Goal: Transaction & Acquisition: Subscribe to service/newsletter

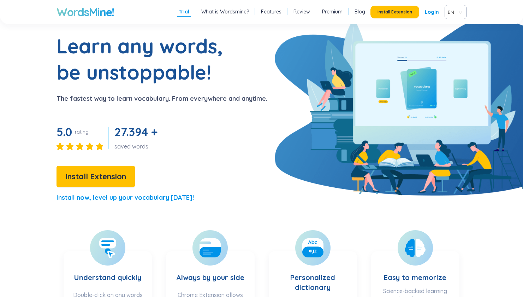
scroll to position [27, 0]
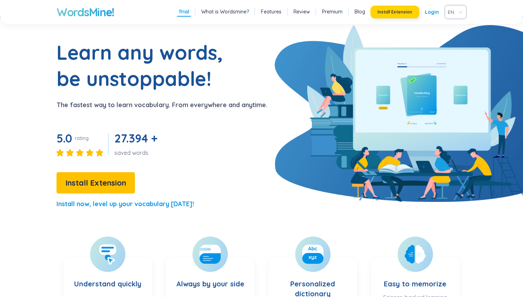
click at [388, 10] on span "Install Extension" at bounding box center [395, 12] width 35 height 6
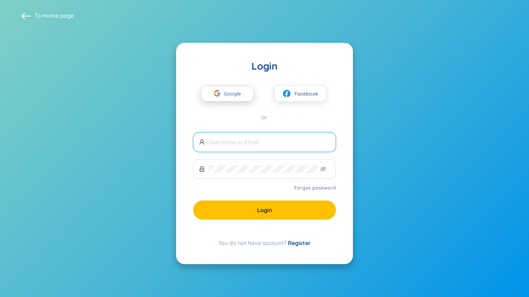
click at [235, 93] on span "Google" at bounding box center [234, 93] width 20 height 15
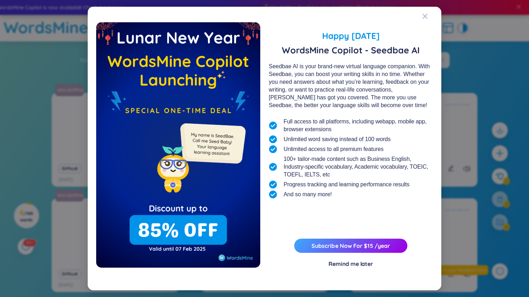
click at [369, 265] on div "Remind me later" at bounding box center [350, 264] width 45 height 8
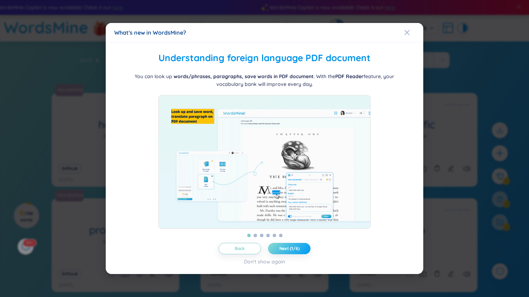
click at [284, 250] on span "Next (1/6)" at bounding box center [289, 249] width 20 height 6
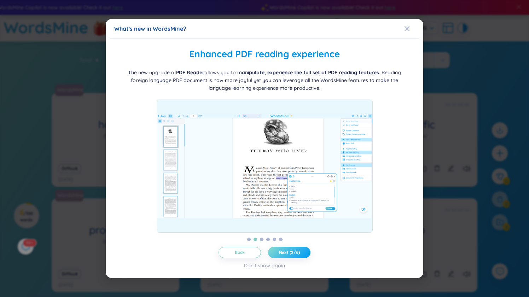
click at [284, 250] on span "Next (2/6)" at bounding box center [289, 252] width 21 height 6
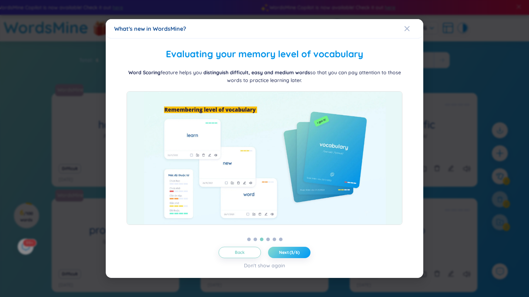
click at [284, 250] on span "Next (3/6)" at bounding box center [289, 252] width 20 height 6
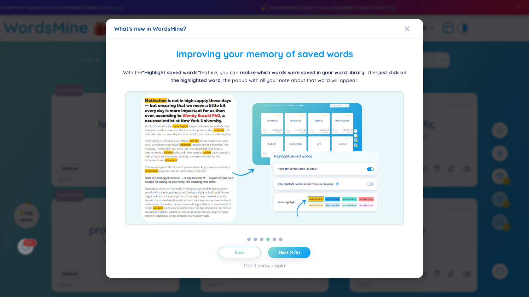
click at [284, 250] on span "Next (4/6)" at bounding box center [289, 252] width 21 height 6
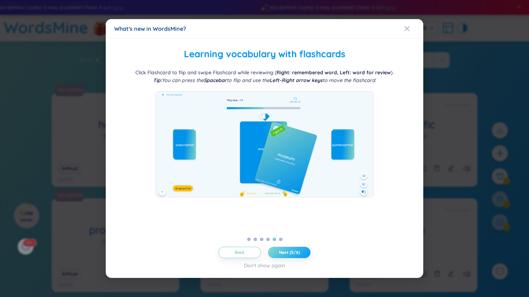
click at [284, 250] on span "Next (5/6)" at bounding box center [289, 252] width 21 height 6
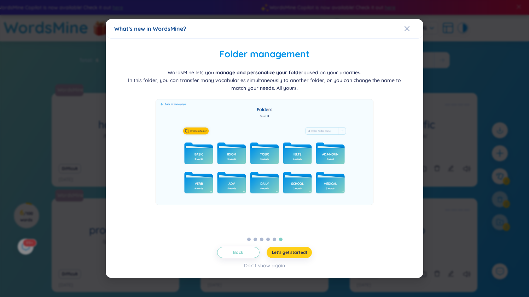
click at [293, 249] on span "Let's get started!" at bounding box center [289, 252] width 35 height 6
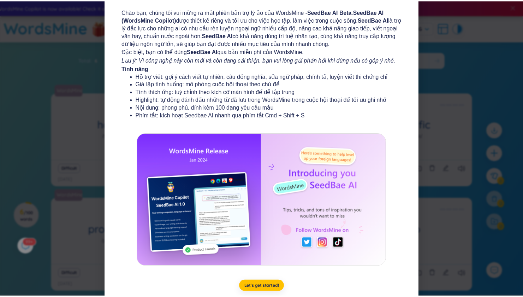
scroll to position [73, 0]
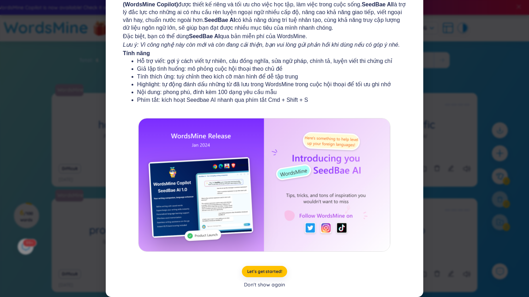
click at [267, 286] on div "Don't show again" at bounding box center [264, 285] width 41 height 8
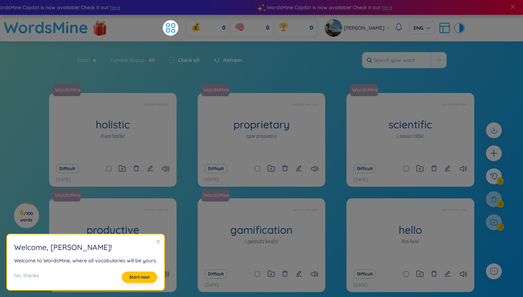
click at [157, 240] on icon "close" at bounding box center [159, 242] width 4 height 4
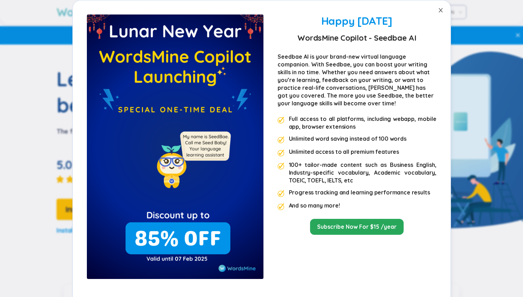
click at [439, 11] on icon "close" at bounding box center [441, 10] width 6 height 6
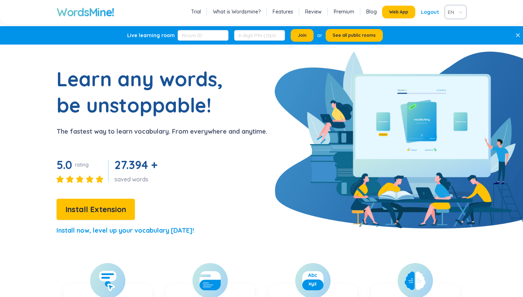
click at [437, 12] on div "Logout" at bounding box center [430, 12] width 18 height 13
